Goal: Information Seeking & Learning: Learn about a topic

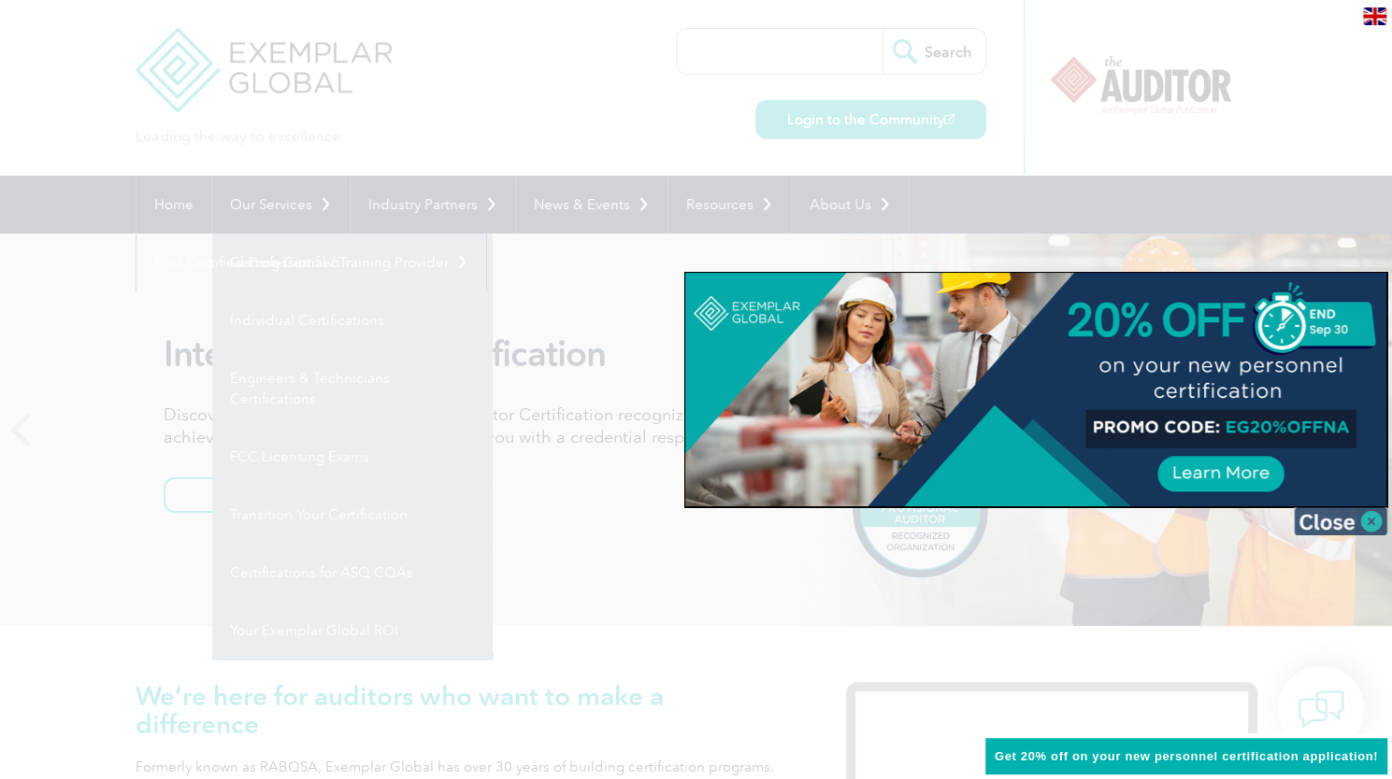
click at [1369, 520] on img at bounding box center [1339, 521] width 93 height 28
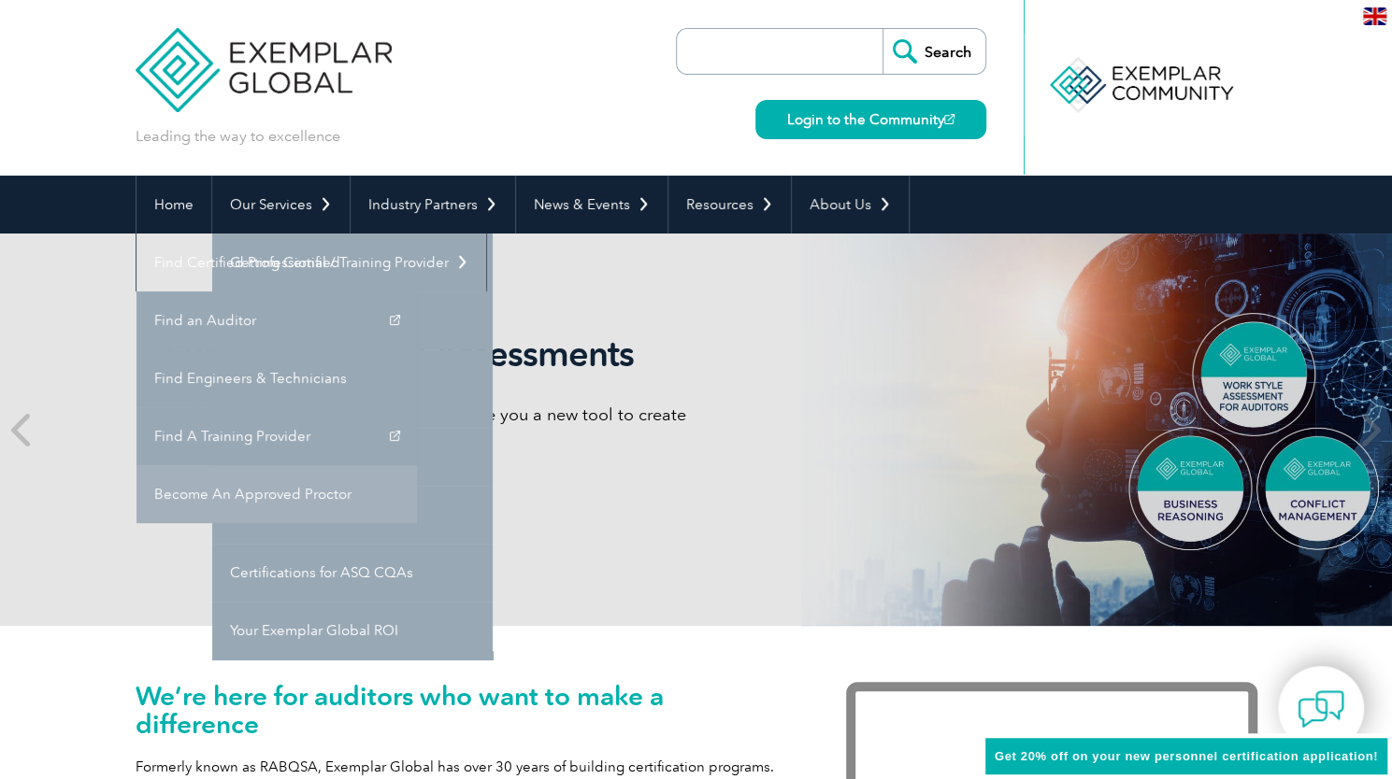
click at [417, 465] on link "Become An Approved Proctor" at bounding box center [276, 494] width 280 height 58
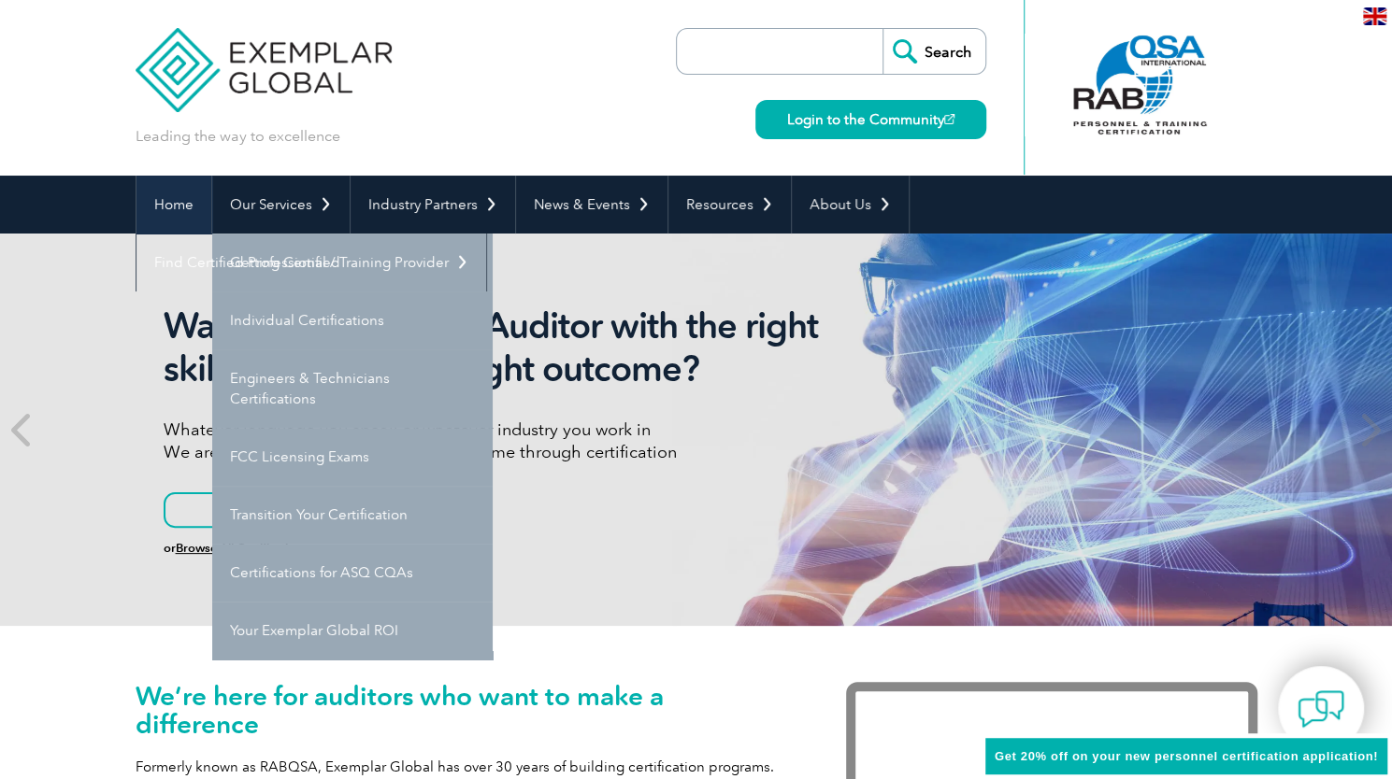
click at [176, 201] on link "Home" at bounding box center [173, 205] width 75 height 58
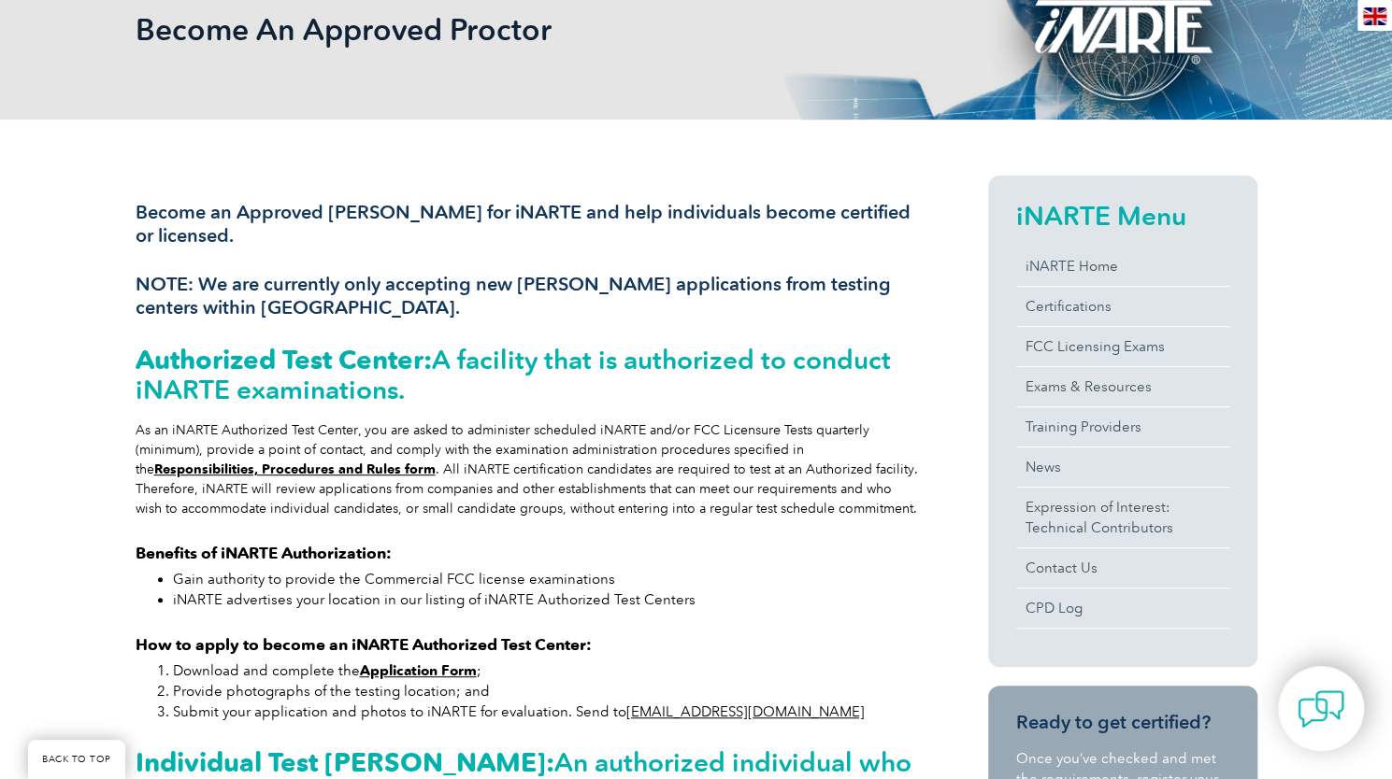
scroll to position [293, 0]
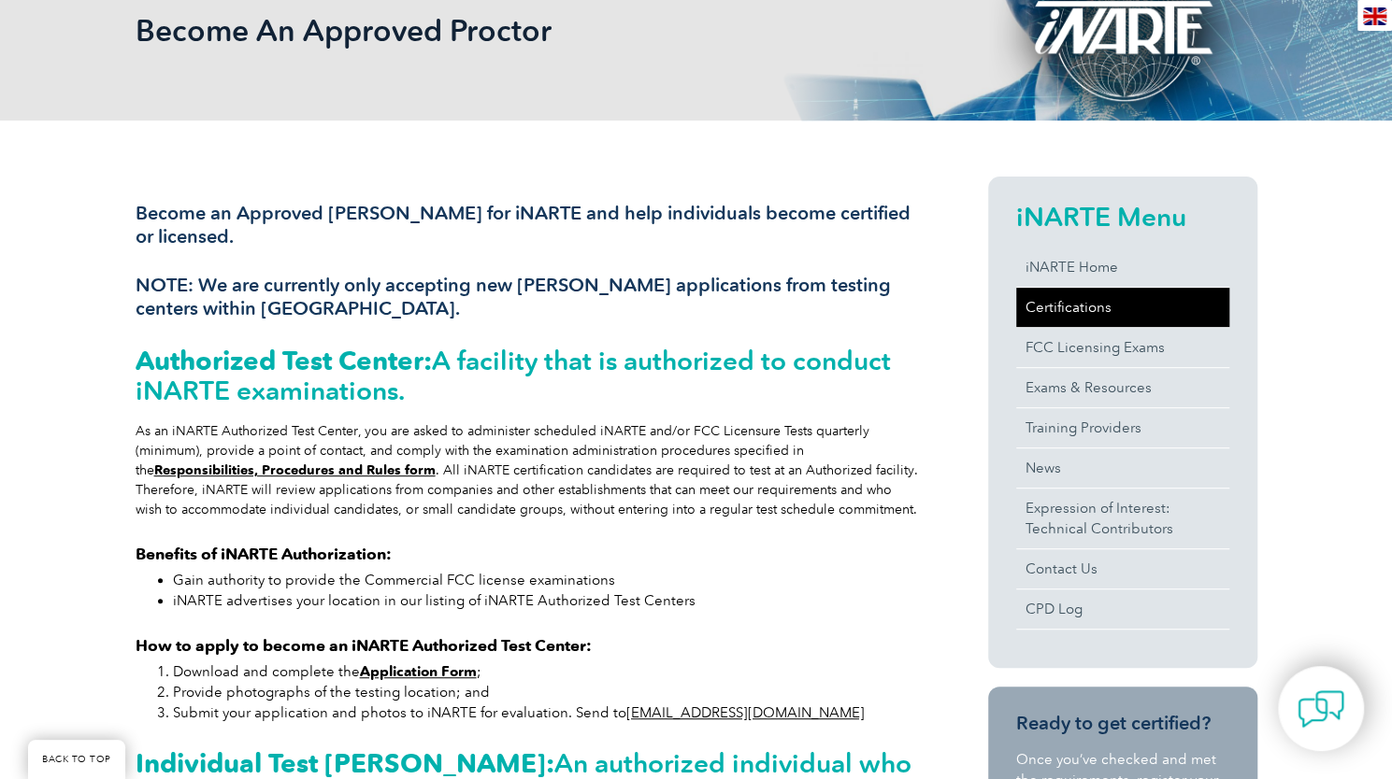
click at [1089, 295] on link "Certifications" at bounding box center [1122, 307] width 213 height 39
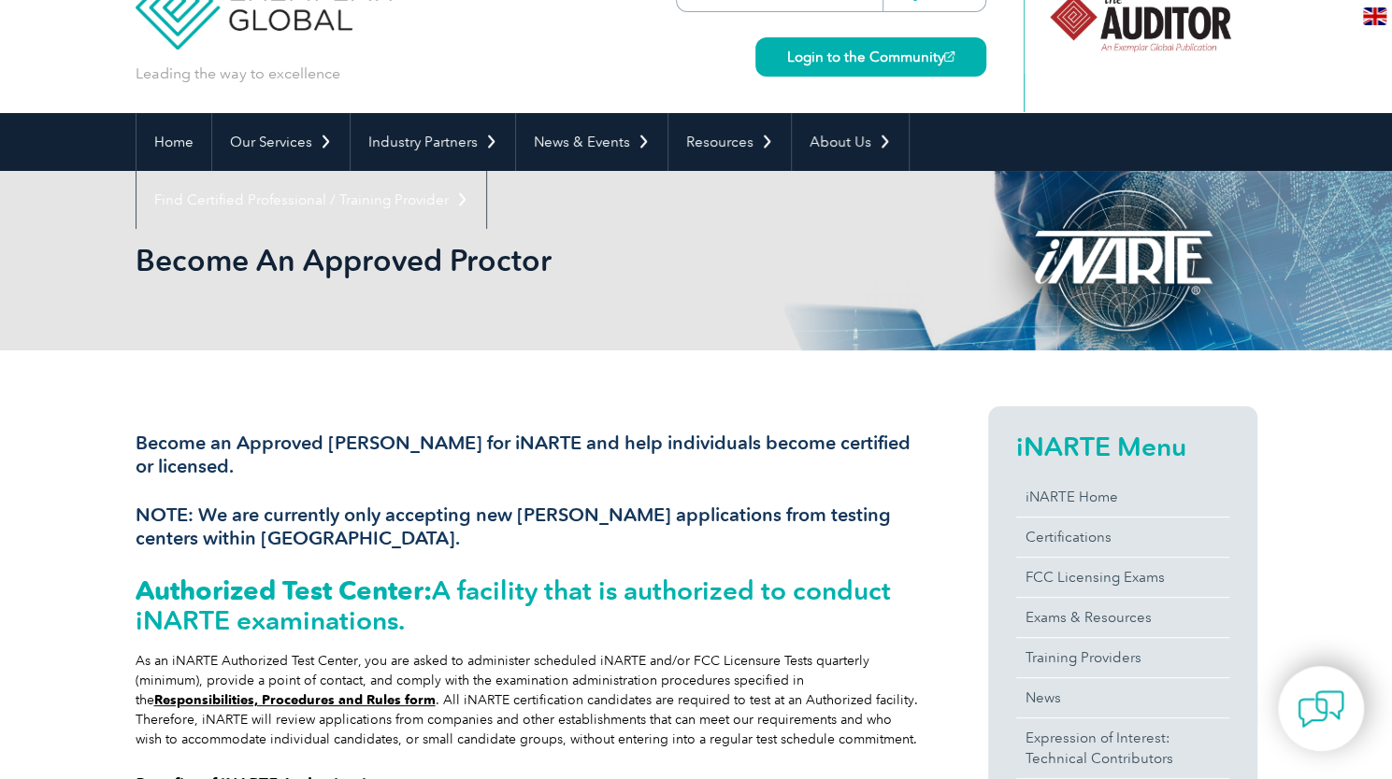
scroll to position [0, 0]
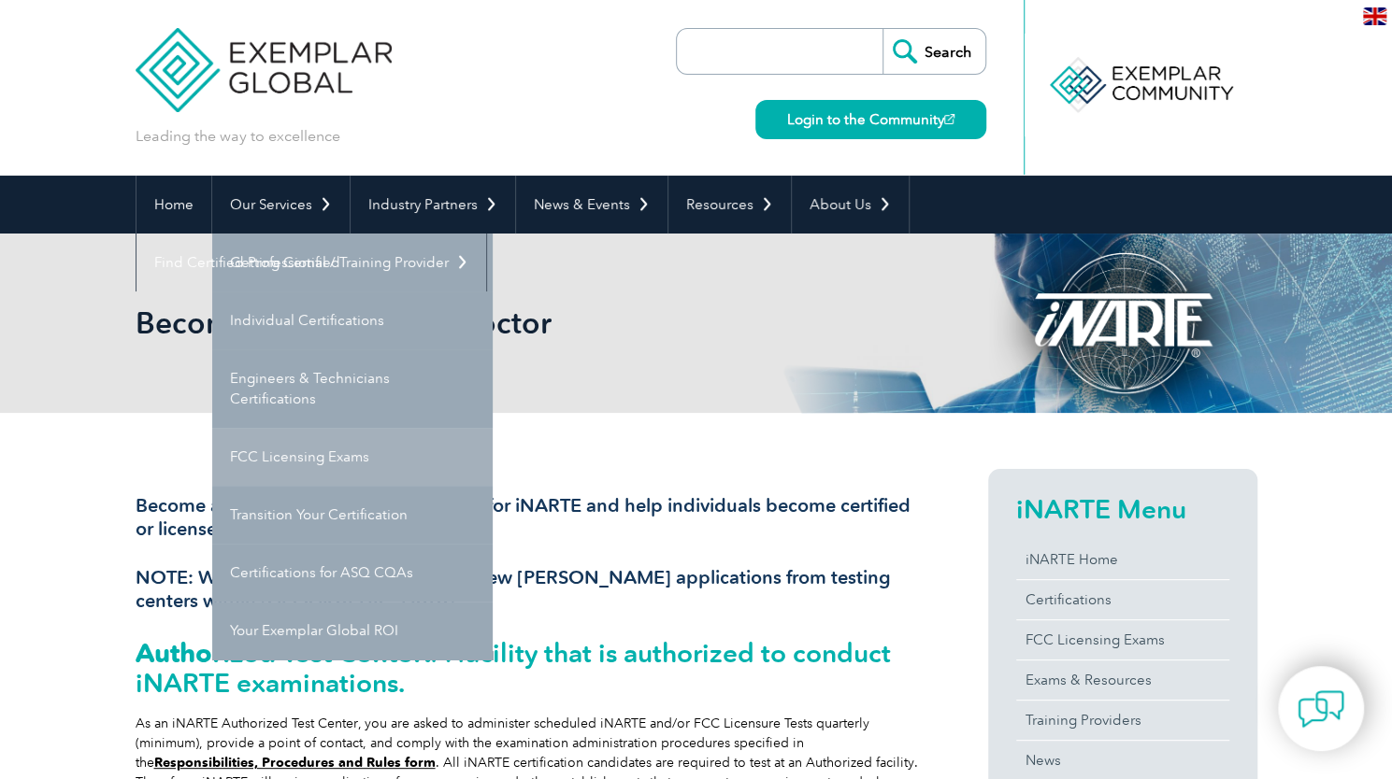
click at [290, 457] on link "FCC Licensing Exams" at bounding box center [352, 457] width 280 height 58
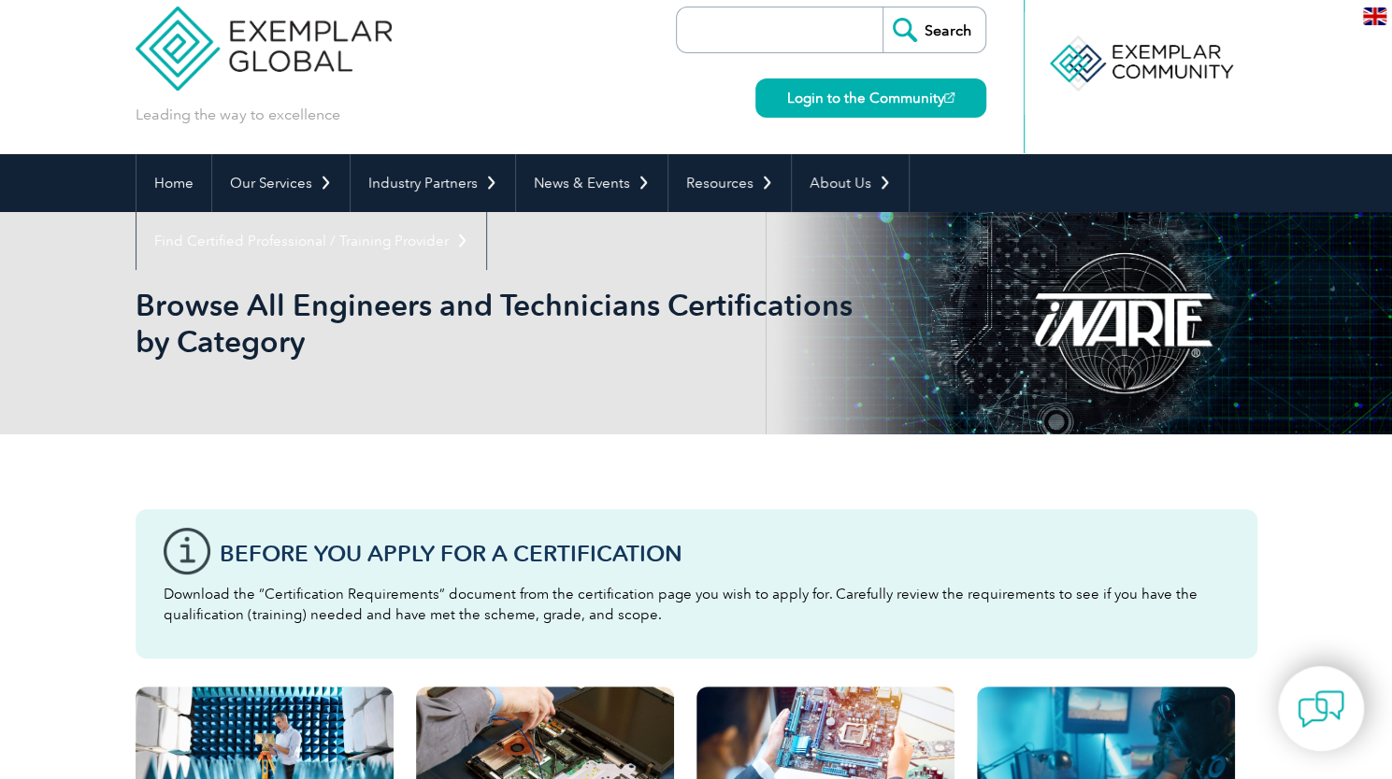
scroll to position [21, 0]
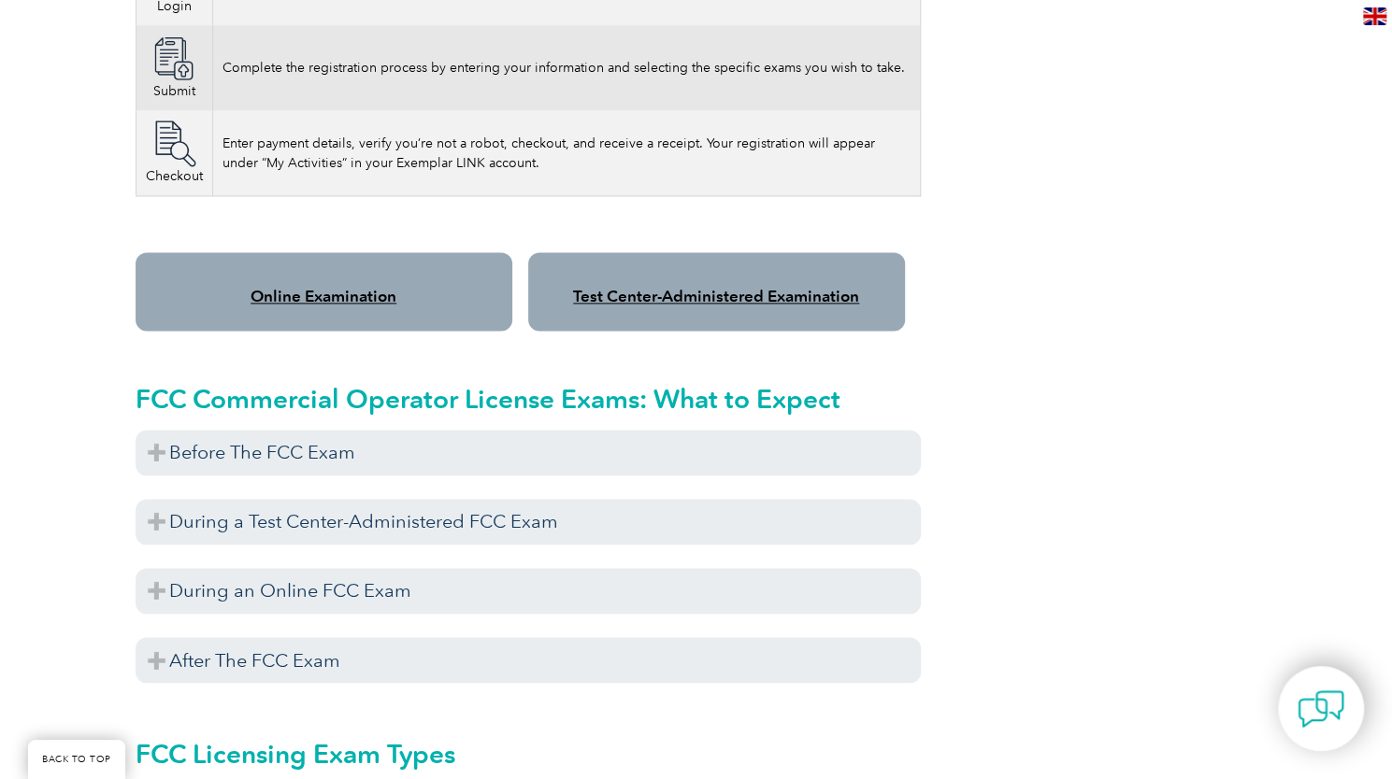
scroll to position [1435, 0]
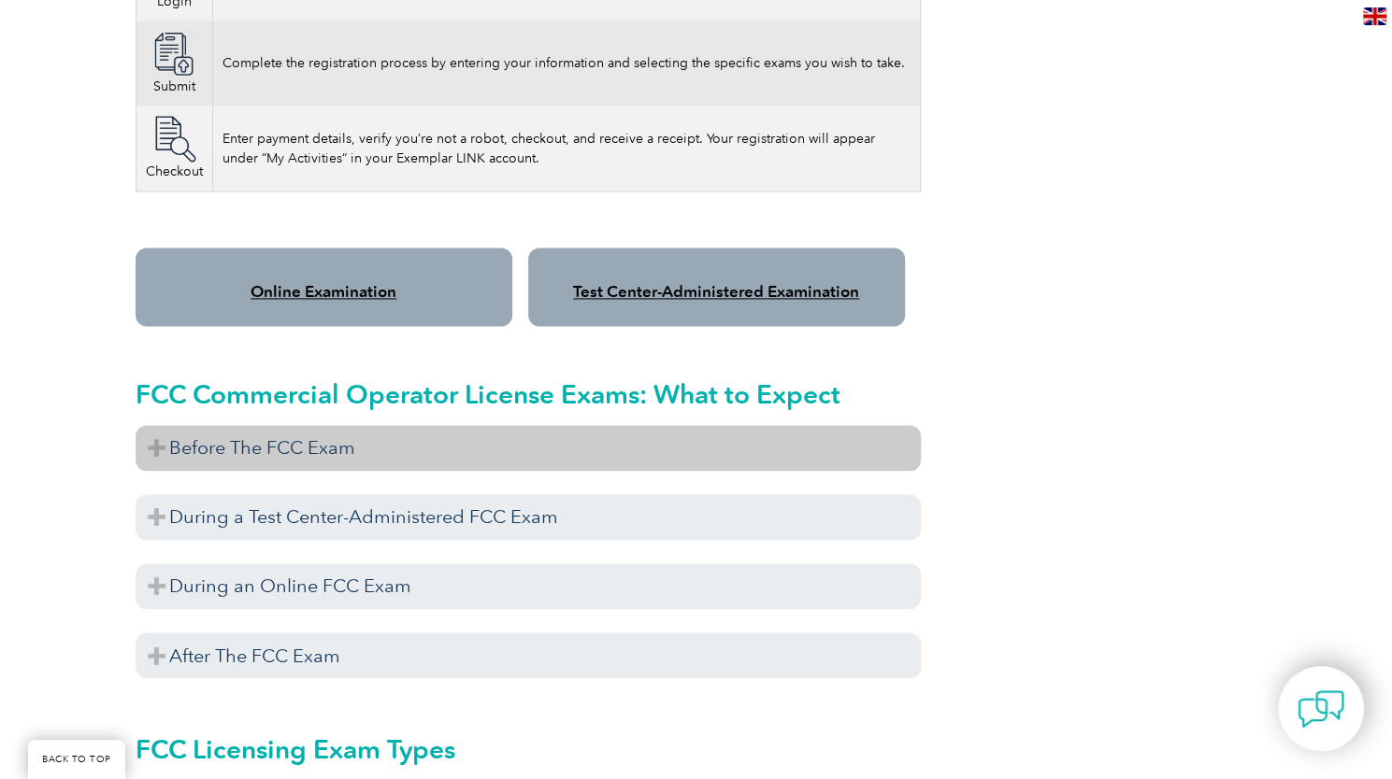
click at [155, 425] on h3 "Before The FCC Exam" at bounding box center [528, 448] width 785 height 46
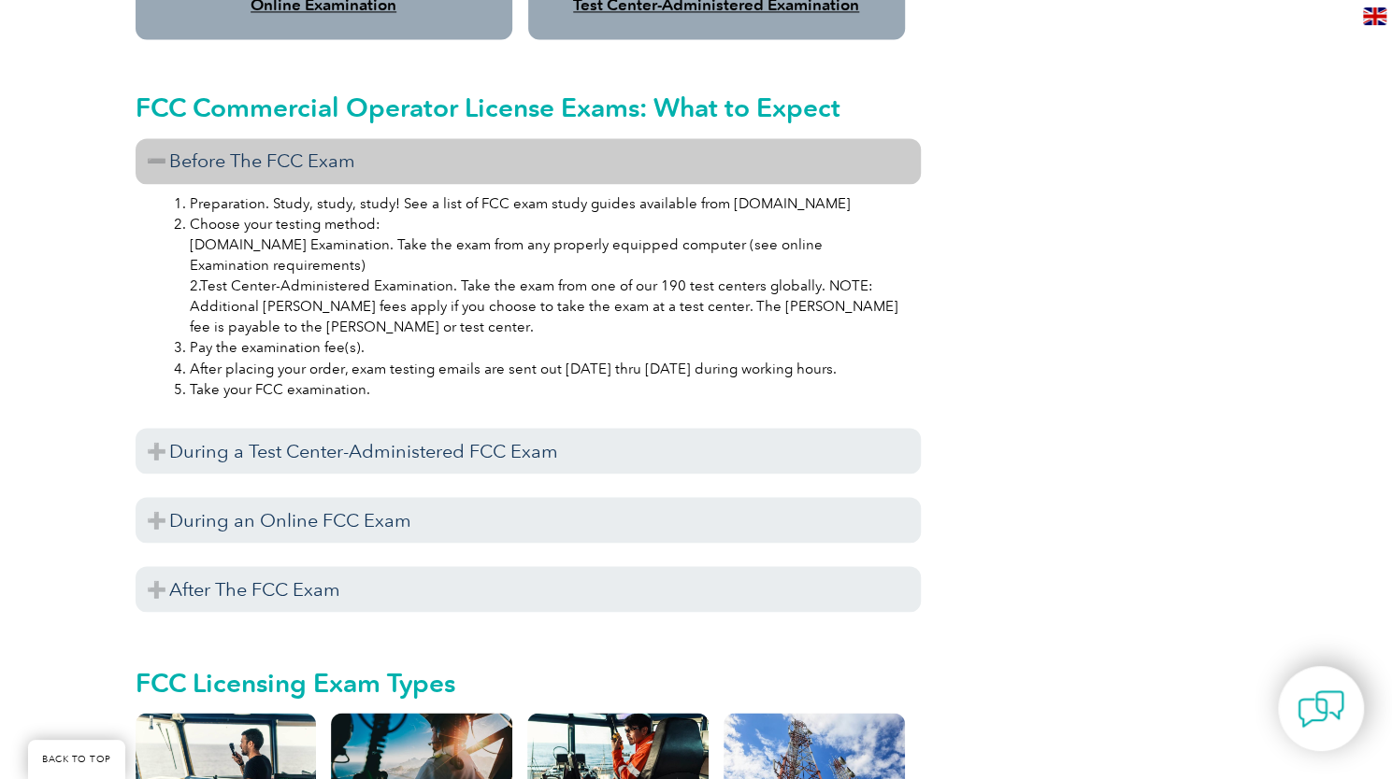
scroll to position [1740, 0]
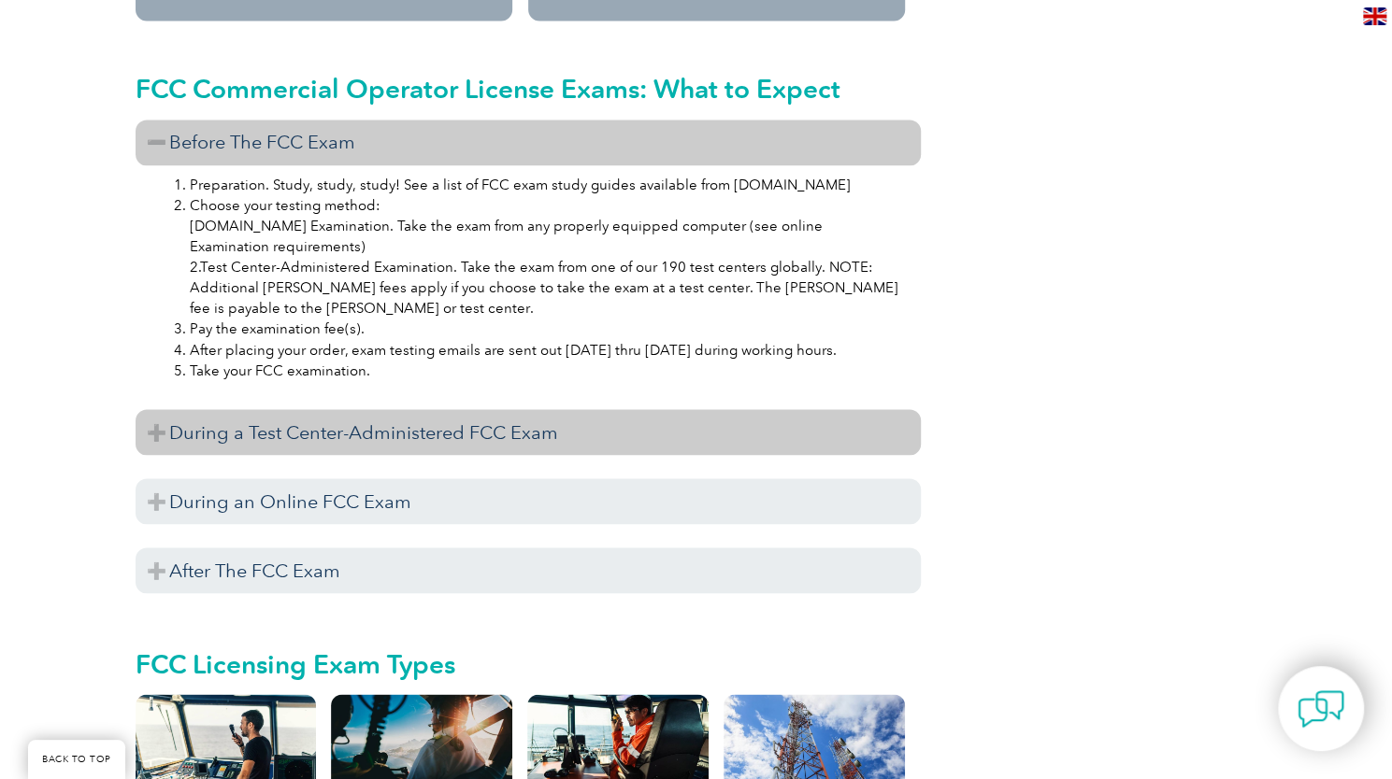
click at [159, 409] on h3 "During a Test Center-Administered FCC Exam" at bounding box center [528, 432] width 785 height 46
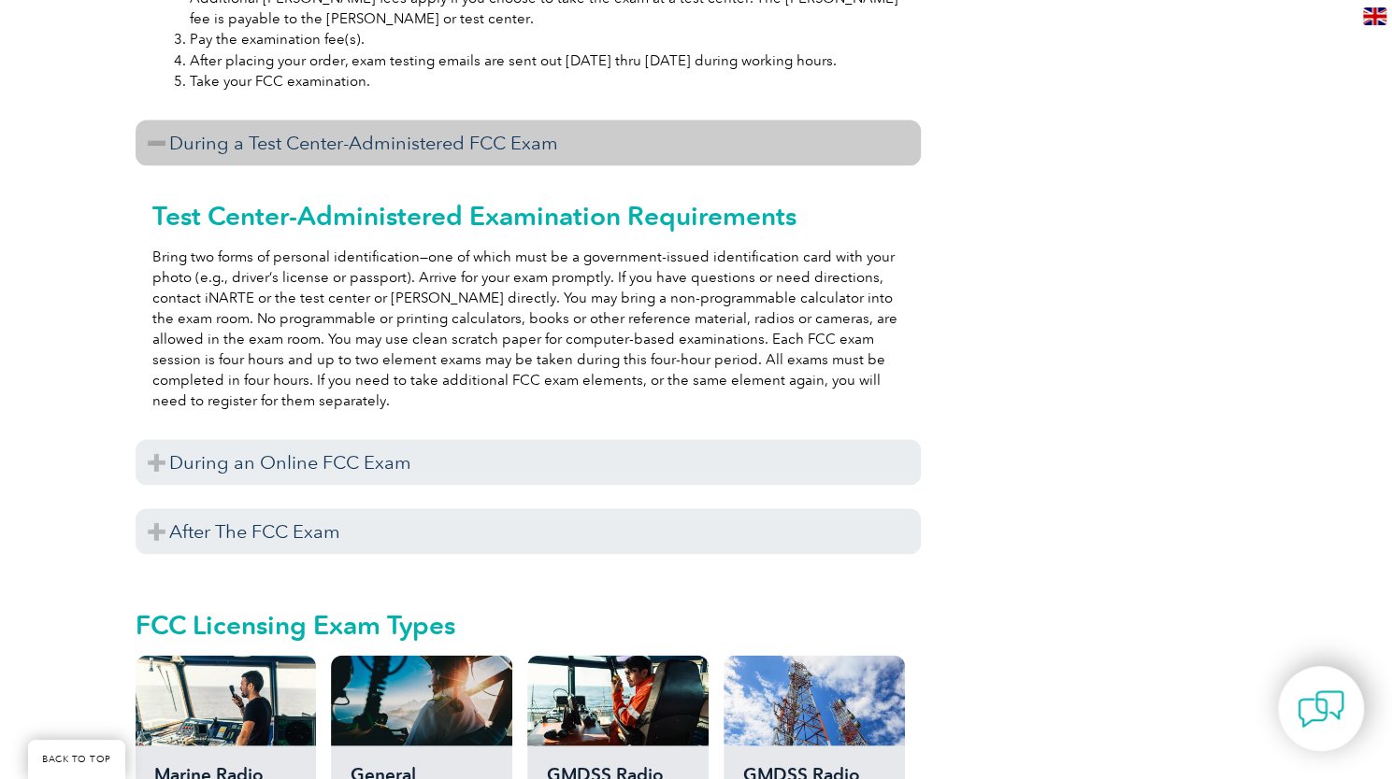
scroll to position [2034, 0]
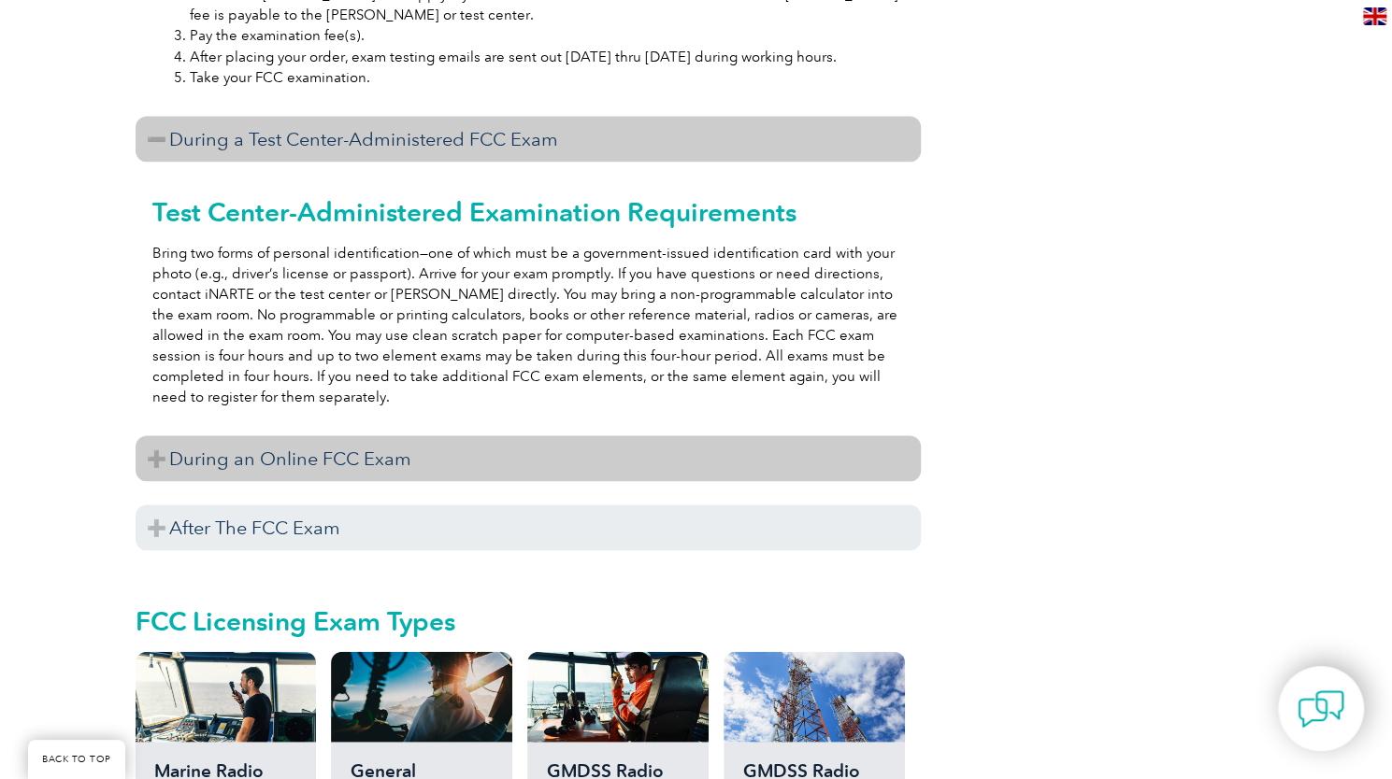
click at [155, 438] on h3 "During an Online FCC Exam" at bounding box center [528, 458] width 785 height 46
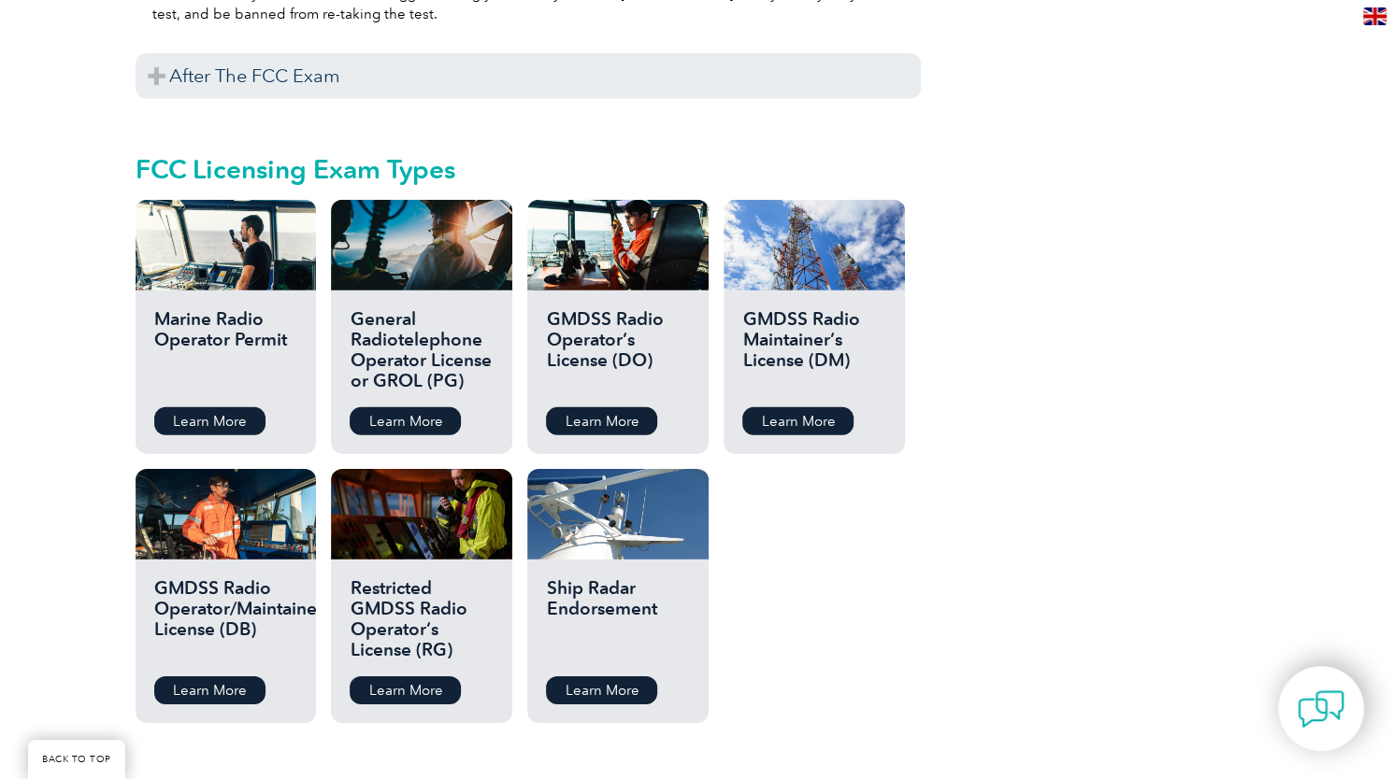
scroll to position [3211, 0]
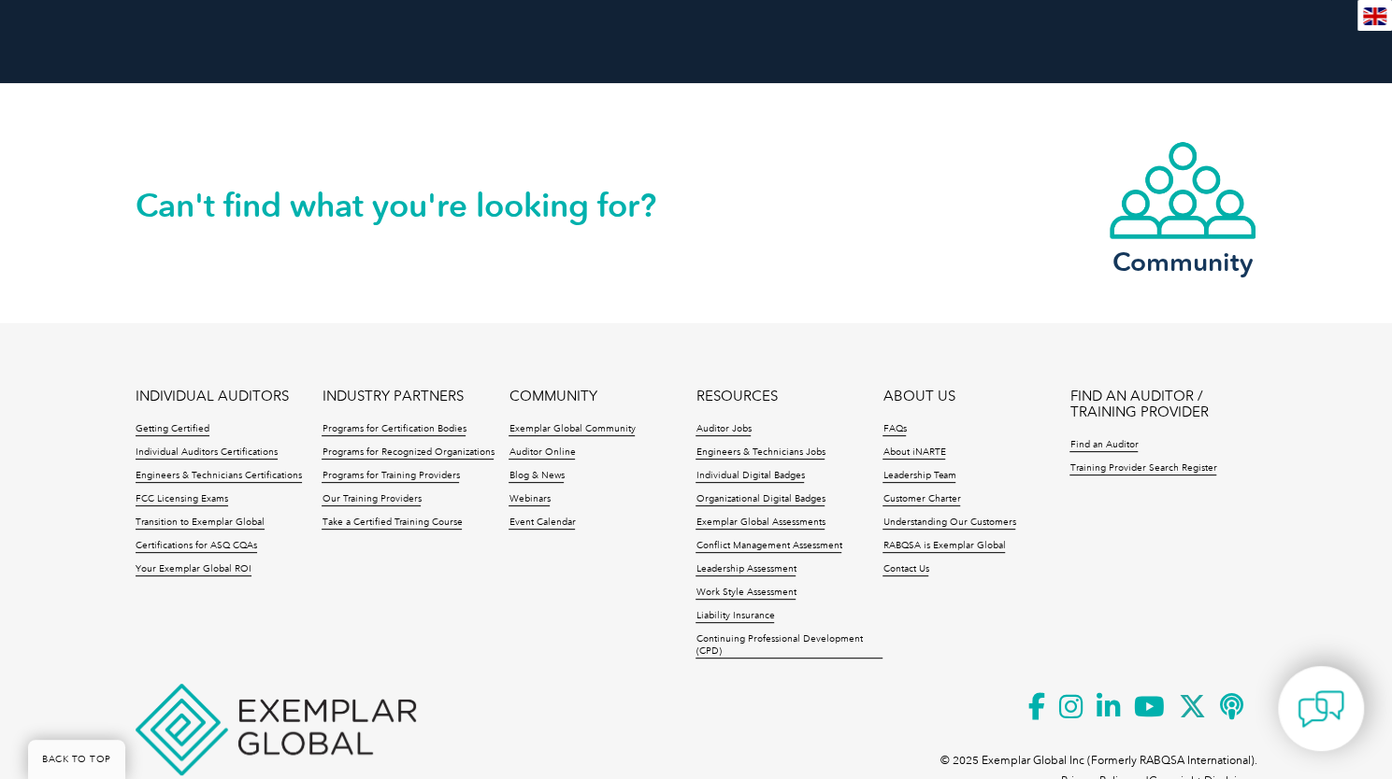
scroll to position [4336, 0]
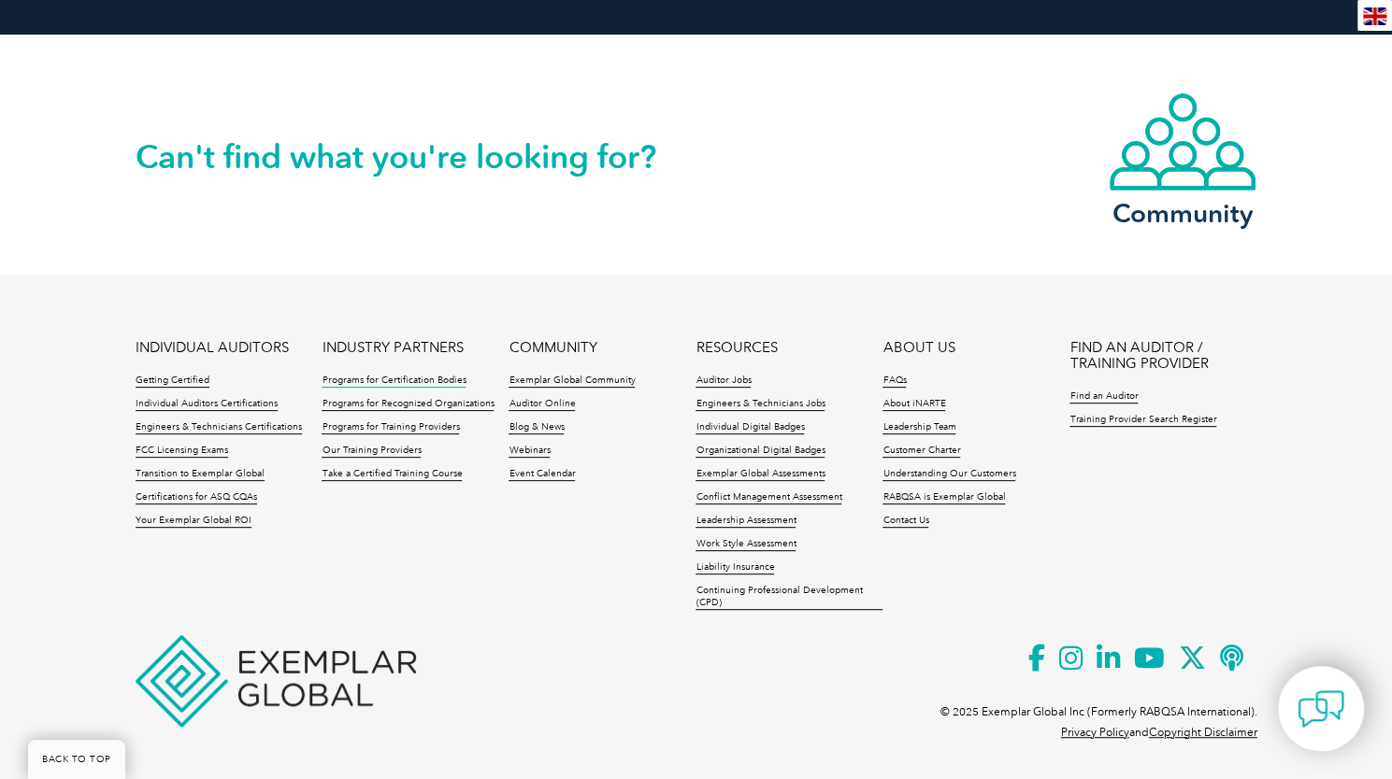
drag, startPoint x: 414, startPoint y: 401, endPoint x: 393, endPoint y: 378, distance: 31.1
click at [393, 378] on link "Programs for Certification Bodies" at bounding box center [393, 381] width 144 height 13
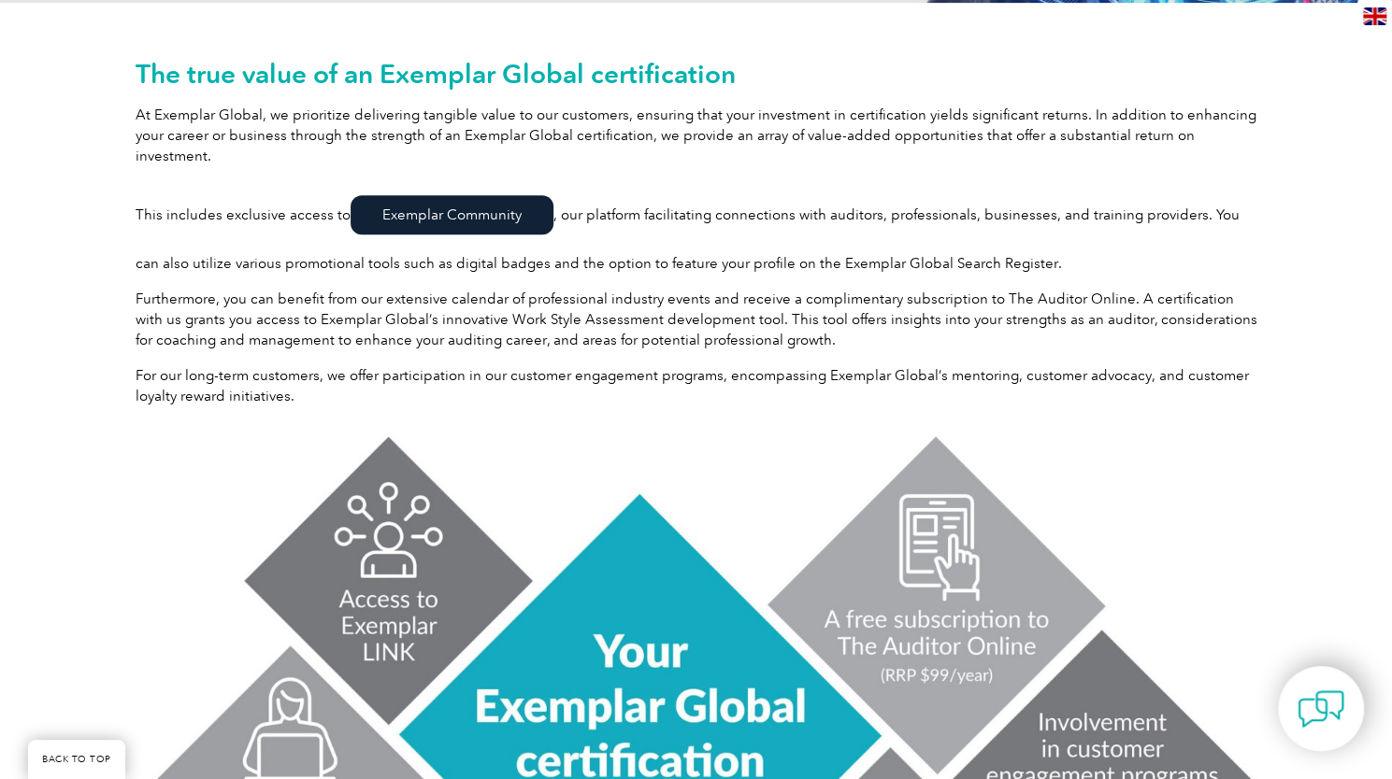
scroll to position [424, 0]
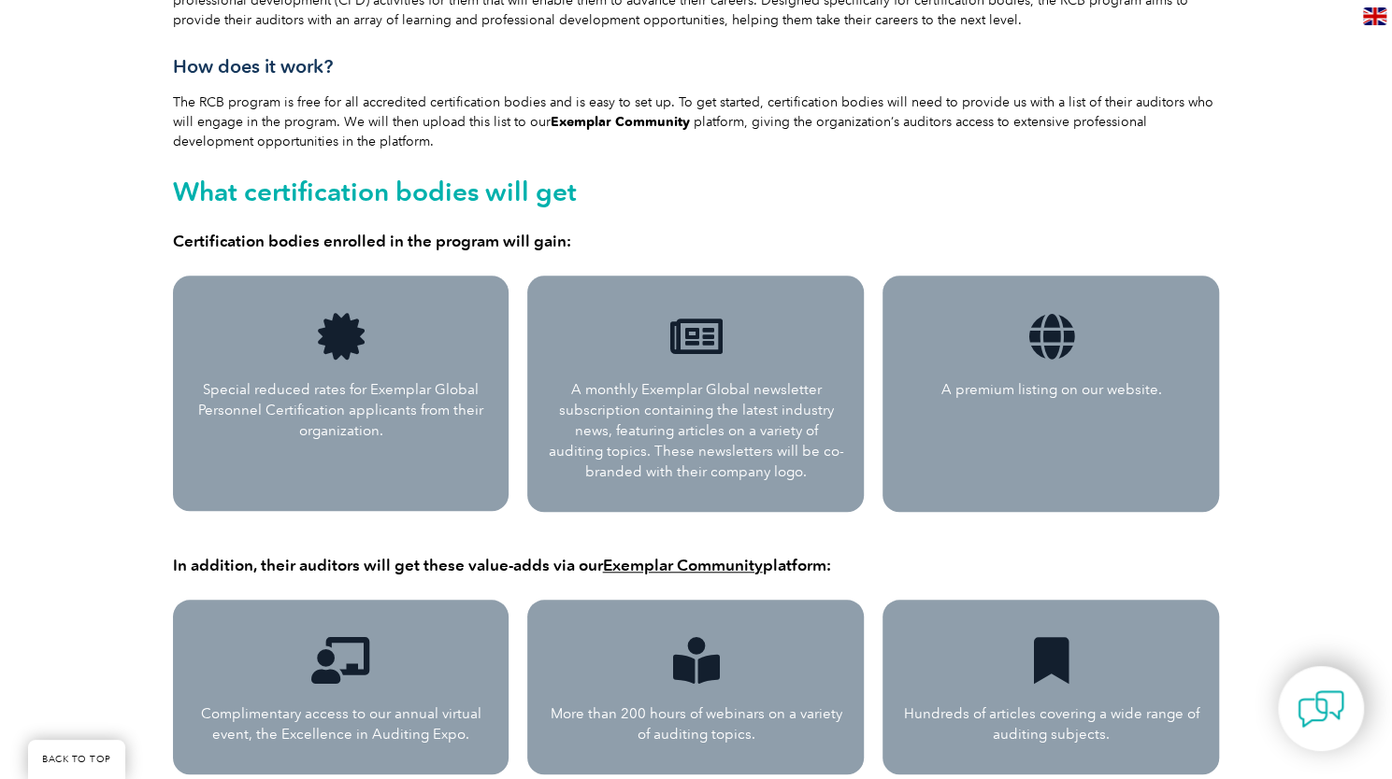
scroll to position [684, 0]
